Goal: Transaction & Acquisition: Download file/media

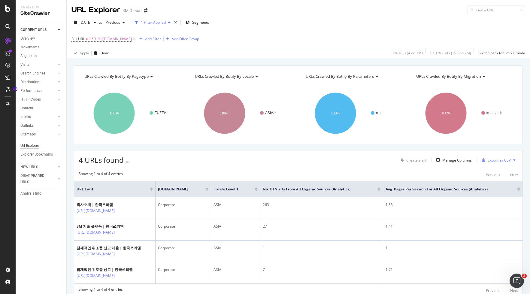
click at [514, 160] on icon at bounding box center [514, 160] width 2 height 4
click at [497, 160] on span "Export XML Sitemaps" at bounding box center [488, 160] width 35 height 5
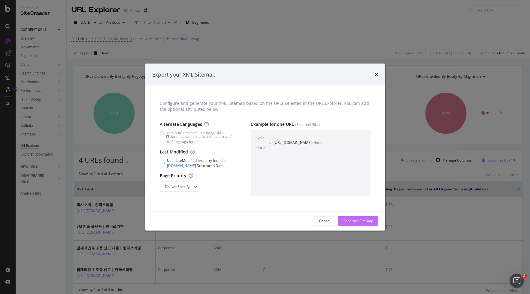
click at [367, 219] on div "Generate Sitemap" at bounding box center [358, 220] width 31 height 5
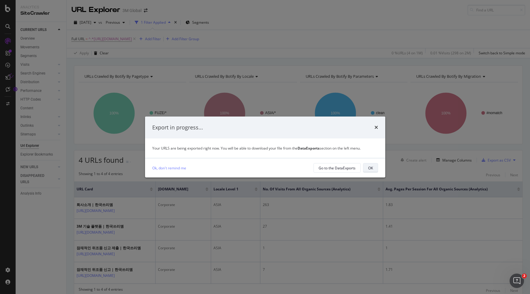
click at [370, 169] on div "OK" at bounding box center [370, 167] width 5 height 5
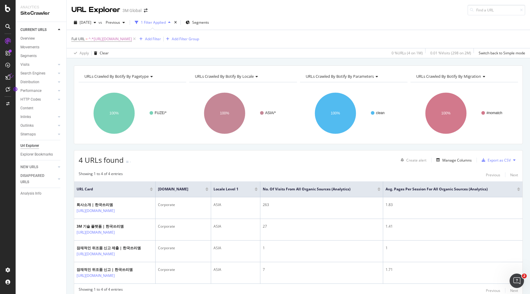
click at [8, 76] on icon at bounding box center [7, 77] width 5 height 5
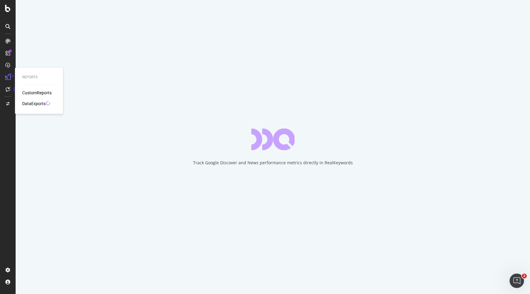
click at [35, 103] on div "DataExports" at bounding box center [33, 104] width 23 height 6
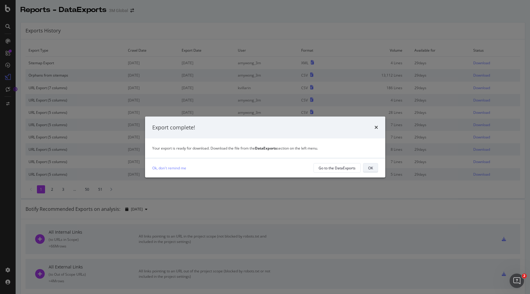
click at [372, 168] on div "OK" at bounding box center [370, 167] width 5 height 5
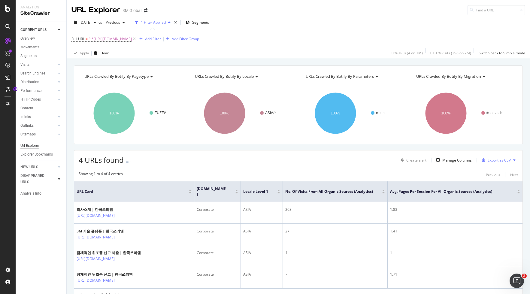
click at [58, 179] on icon at bounding box center [59, 179] width 2 height 4
click at [59, 150] on icon at bounding box center [59, 149] width 2 height 4
click at [36, 160] on div "Top Charts" at bounding box center [32, 158] width 18 height 6
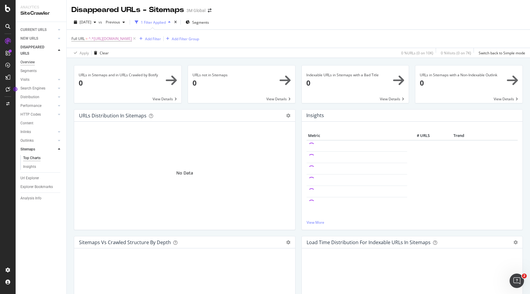
click at [32, 63] on div "Overview" at bounding box center [27, 62] width 14 height 6
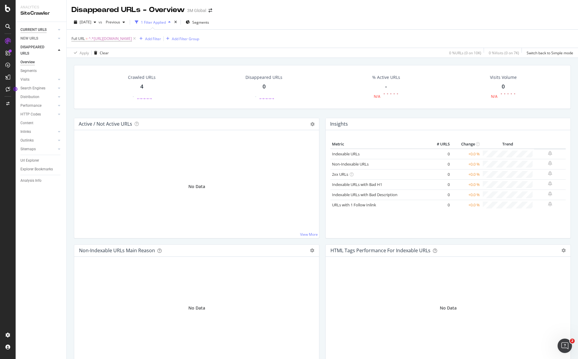
click at [41, 31] on div "CURRENT URLS" at bounding box center [33, 30] width 26 height 6
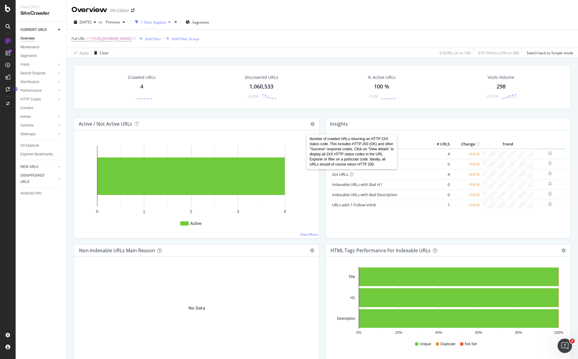
click at [353, 175] on icon at bounding box center [352, 175] width 4 height 4
click at [35, 147] on div "Url Explorer" at bounding box center [29, 146] width 19 height 6
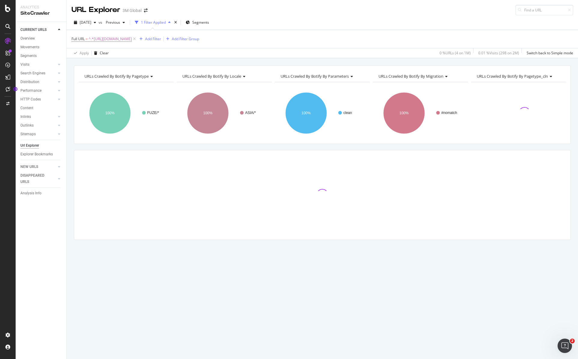
click at [137, 39] on icon at bounding box center [134, 39] width 5 height 6
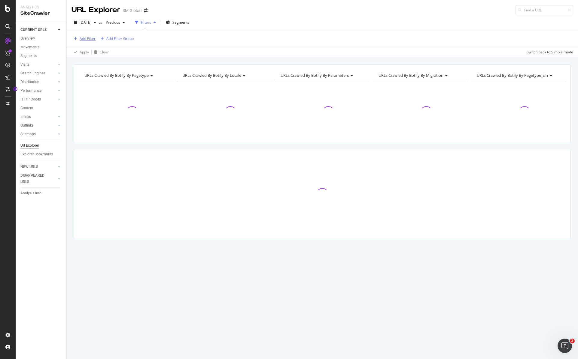
click at [91, 38] on div "Add Filter" at bounding box center [88, 38] width 16 height 5
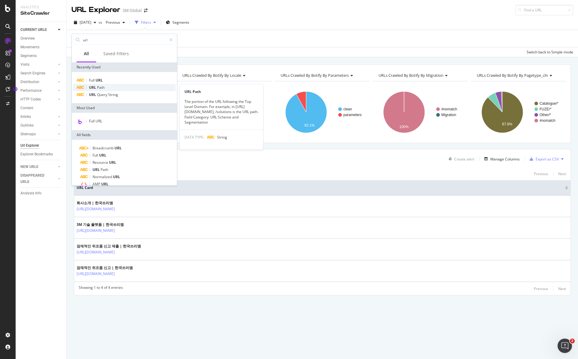
type input "url"
click at [111, 86] on div "URL Path" at bounding box center [124, 87] width 103 height 7
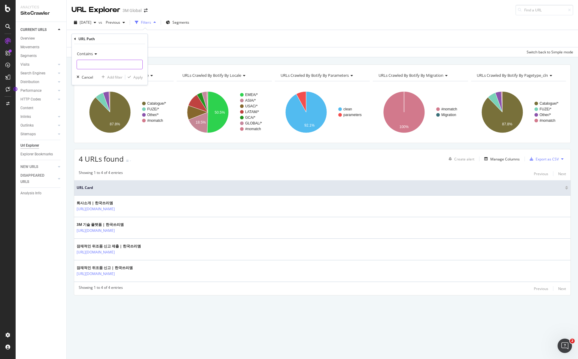
click at [107, 65] on input "text" at bounding box center [109, 65] width 65 height 10
type input "about-3m"
click at [138, 78] on div "Apply" at bounding box center [137, 77] width 9 height 5
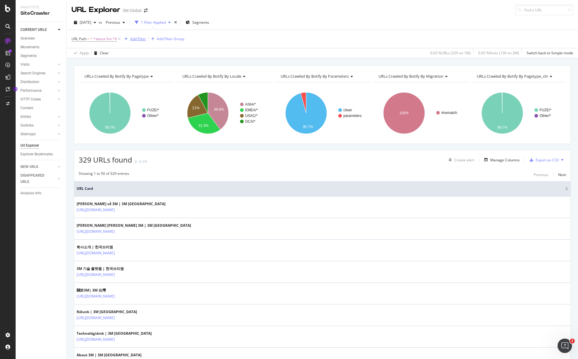
click at [138, 38] on div "Add Filter" at bounding box center [138, 38] width 16 height 5
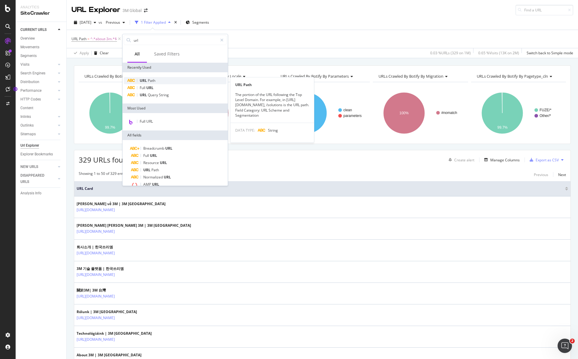
click at [151, 80] on span "Path" at bounding box center [152, 80] width 8 height 5
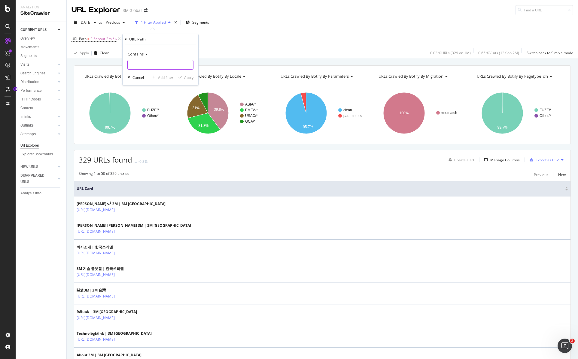
click at [152, 65] on input "text" at bounding box center [160, 65] width 65 height 10
type input "ko_kr"
click at [191, 79] on div "Apply" at bounding box center [188, 77] width 9 height 5
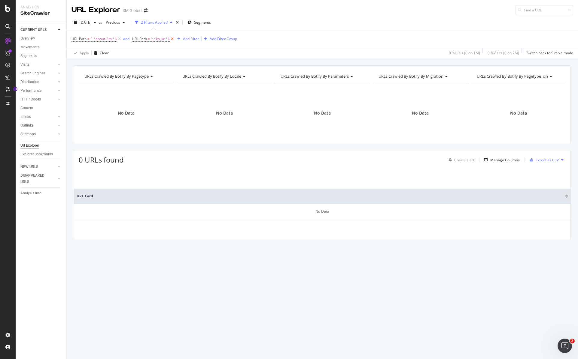
click at [174, 39] on icon at bounding box center [172, 39] width 5 height 6
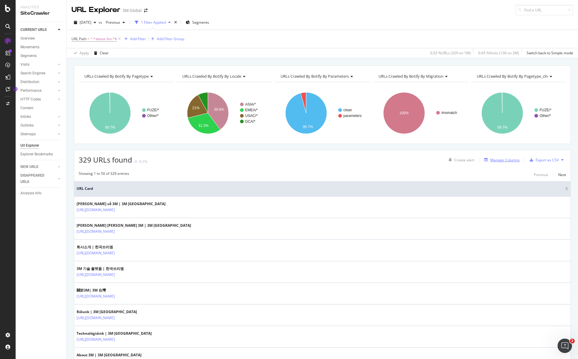
click at [509, 159] on div "Manage Columns" at bounding box center [504, 160] width 29 height 5
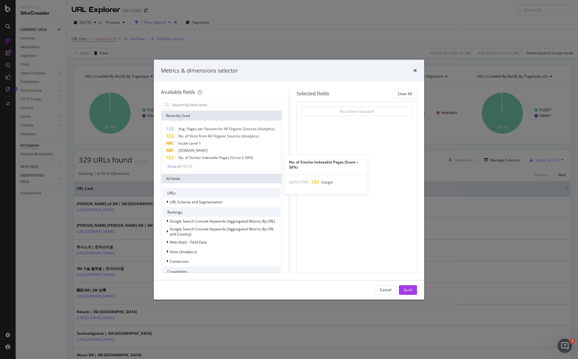
scroll to position [0, 0]
click at [181, 164] on div "( 5 / 10 )" at bounding box center [186, 166] width 11 height 5
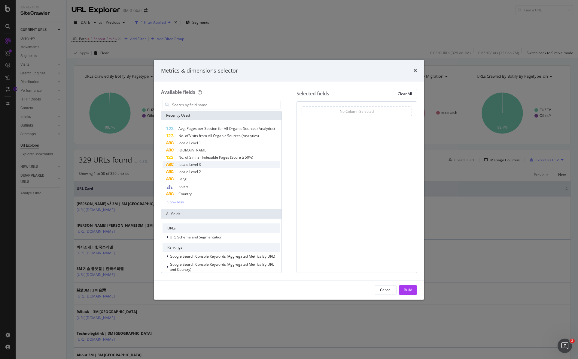
click at [195, 165] on span "locale Level 3" at bounding box center [189, 164] width 23 height 5
click at [361, 121] on icon "modal" at bounding box center [361, 121] width 2 height 4
click at [357, 153] on span "Level 3" at bounding box center [355, 153] width 12 height 5
click at [409, 290] on div "Build" at bounding box center [408, 290] width 8 height 5
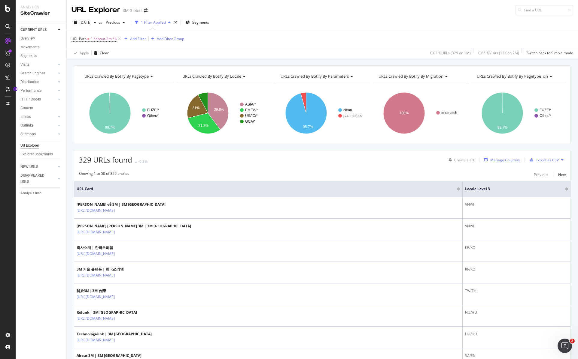
click at [505, 159] on div "Manage Columns" at bounding box center [504, 160] width 29 height 5
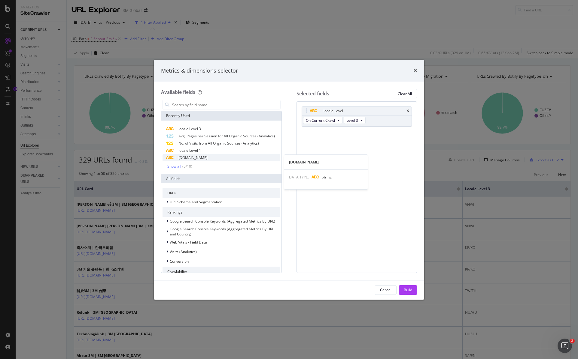
click at [231, 158] on div "[DOMAIN_NAME]" at bounding box center [221, 157] width 118 height 7
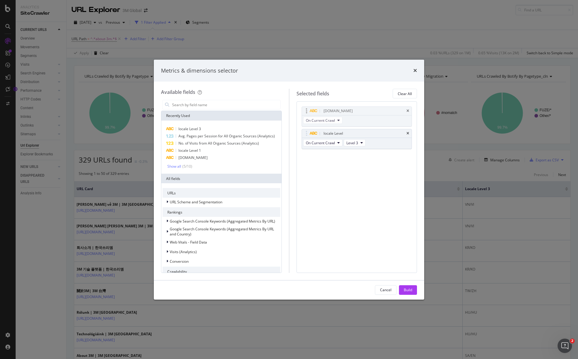
drag, startPoint x: 307, startPoint y: 133, endPoint x: 307, endPoint y: 111, distance: 22.5
click at [238, 144] on span "No. of Visits from All Organic Sources (Analytics)" at bounding box center [218, 143] width 80 height 5
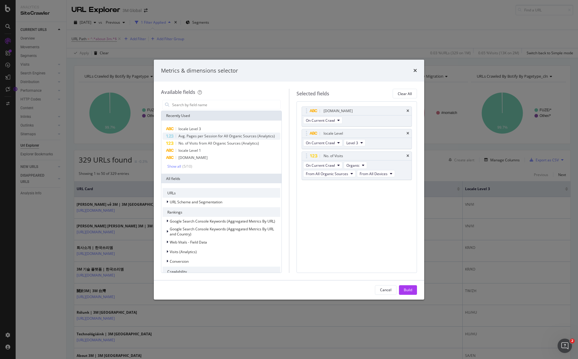
click at [241, 135] on span "Avg. Pages per Session for All Organic Sources (Analytics)" at bounding box center [226, 136] width 96 height 5
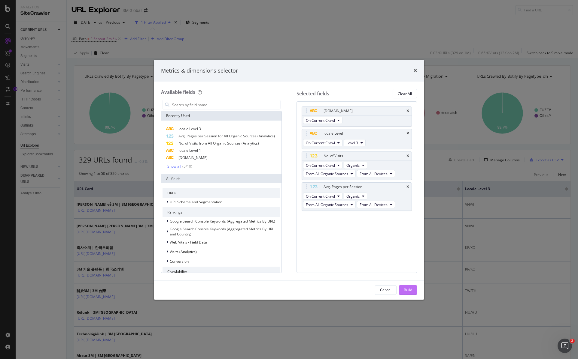
click at [406, 289] on div "Build" at bounding box center [408, 290] width 8 height 5
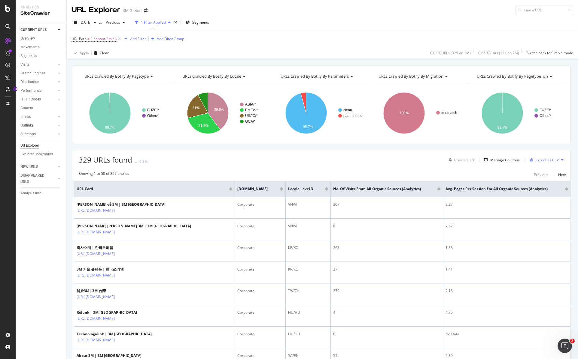
click at [530, 160] on div "Export as CSV" at bounding box center [546, 160] width 23 height 5
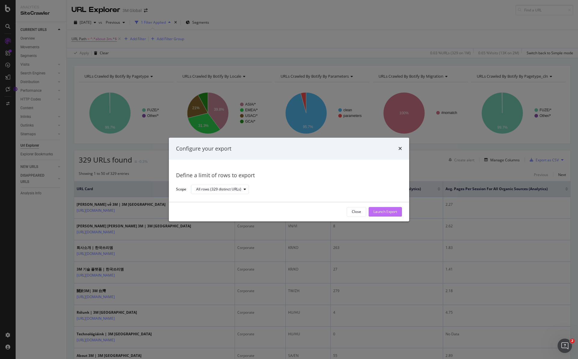
click at [382, 210] on div "Launch Export" at bounding box center [385, 212] width 24 height 5
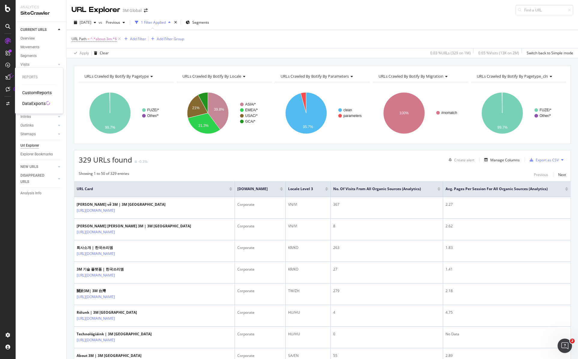
click at [29, 102] on div "DataExports" at bounding box center [33, 104] width 23 height 6
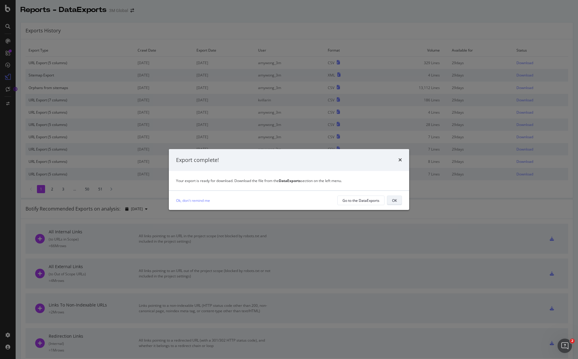
click at [391, 198] on button "OK" at bounding box center [394, 201] width 15 height 10
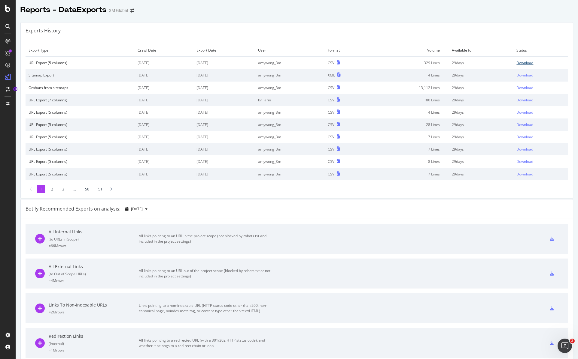
click at [523, 63] on div "Download" at bounding box center [524, 62] width 17 height 5
